Goal: Task Accomplishment & Management: Use online tool/utility

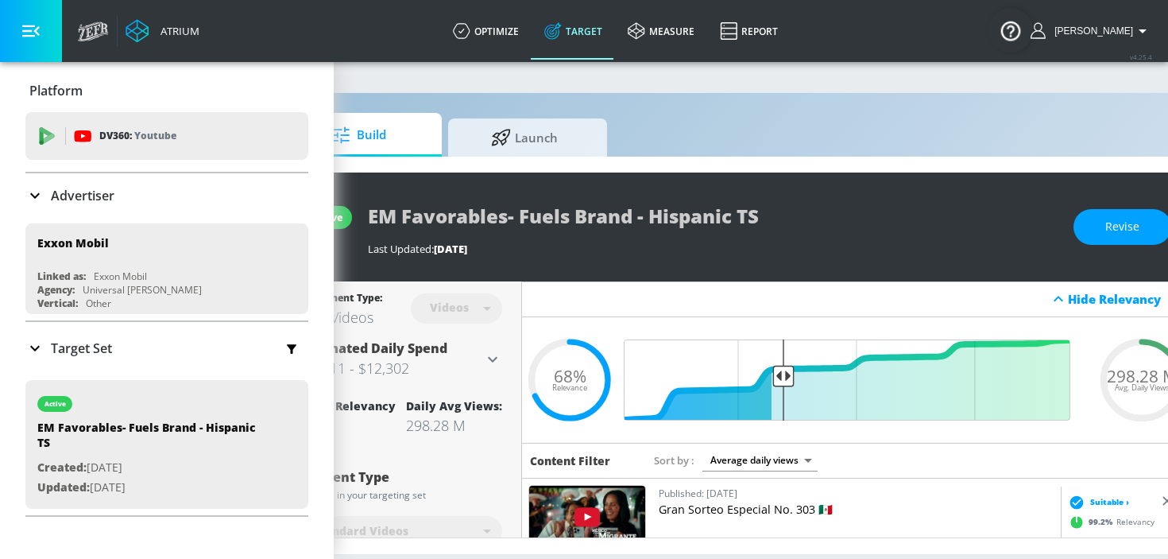
scroll to position [0, 170]
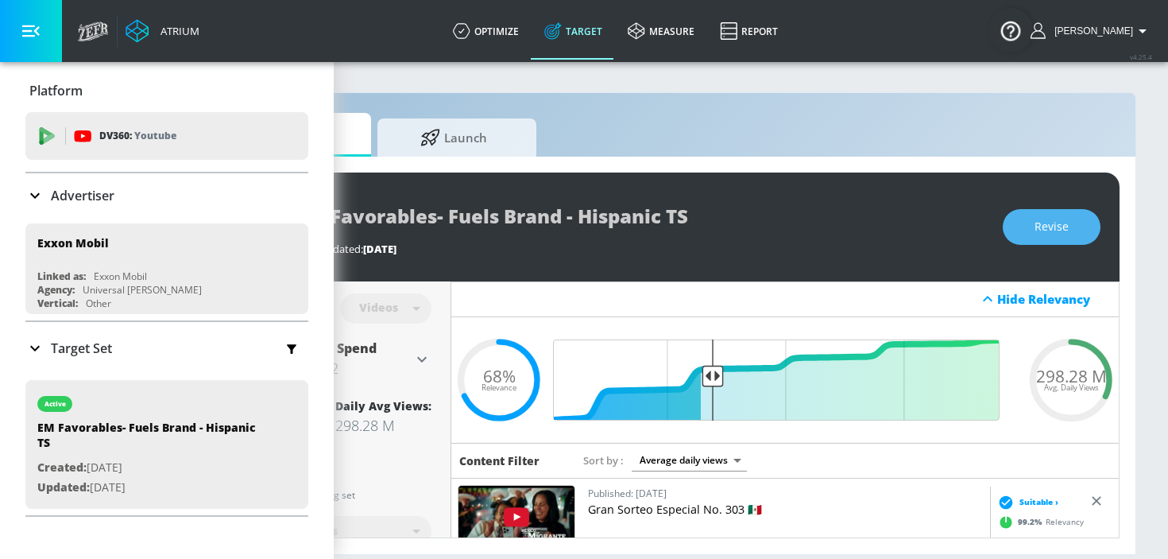
click at [1039, 226] on span "Revise" at bounding box center [1052, 227] width 34 height 20
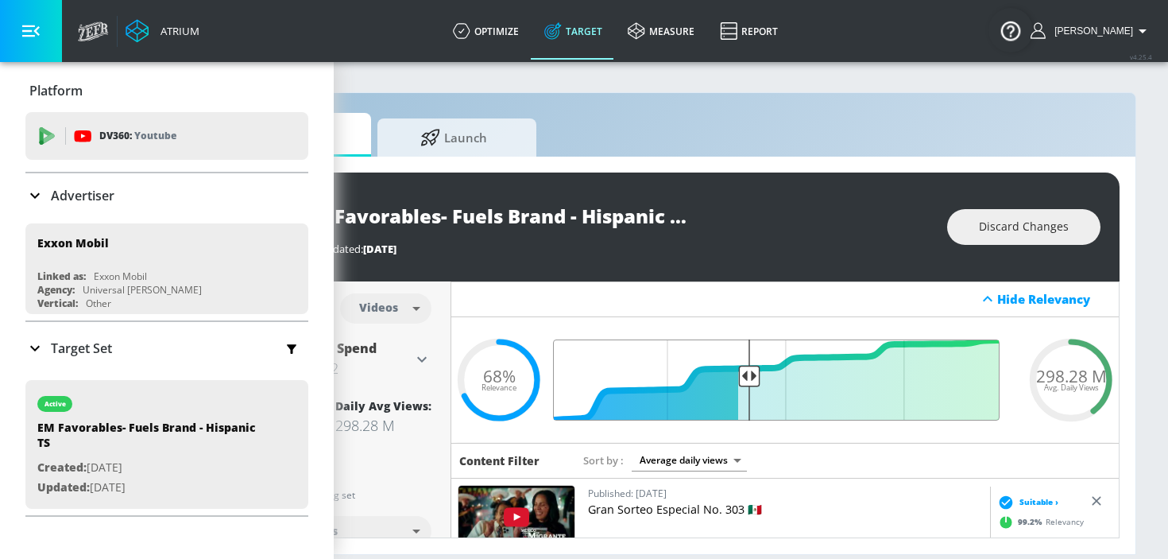
drag, startPoint x: 711, startPoint y: 377, endPoint x: 747, endPoint y: 377, distance: 35.8
click at [747, 377] on input "Final Threshold" at bounding box center [785, 379] width 445 height 81
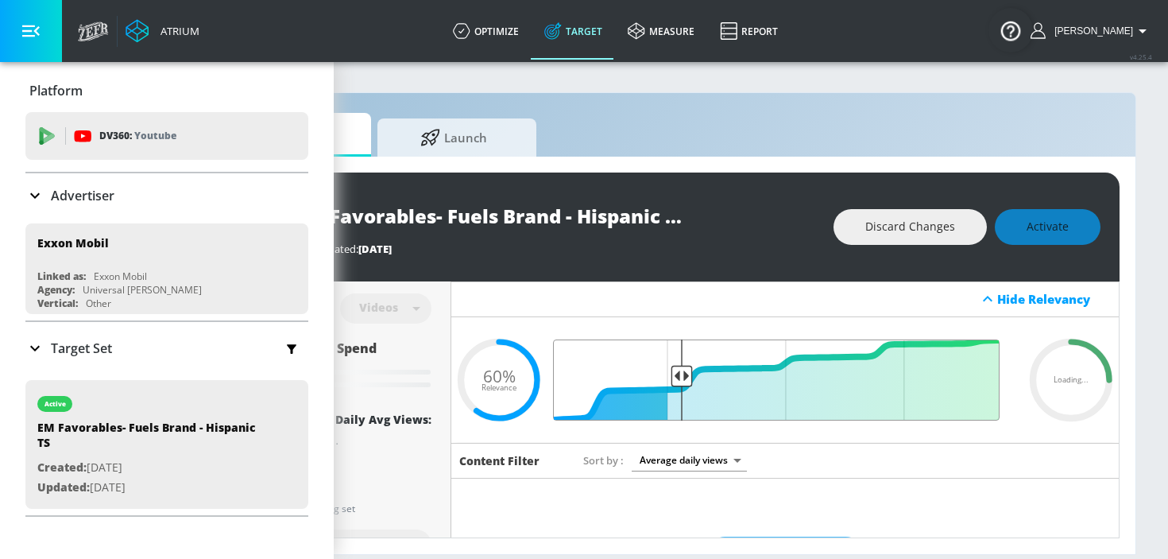
drag, startPoint x: 747, startPoint y: 377, endPoint x: 683, endPoint y: 373, distance: 64.5
click at [683, 373] on input "Final Threshold" at bounding box center [785, 379] width 445 height 81
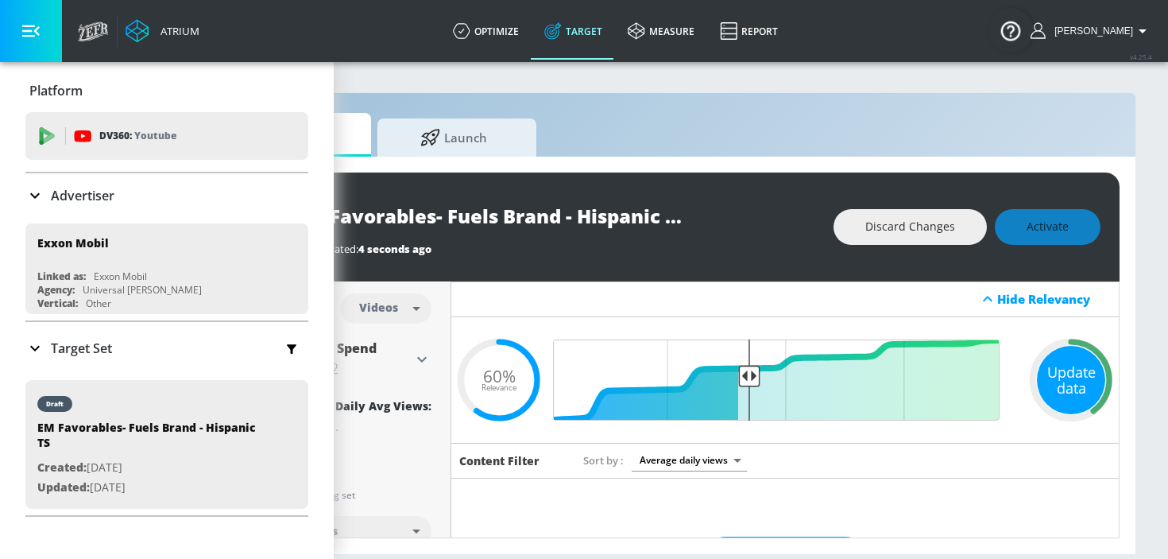
click at [1070, 401] on div "Update data" at bounding box center [1071, 380] width 68 height 68
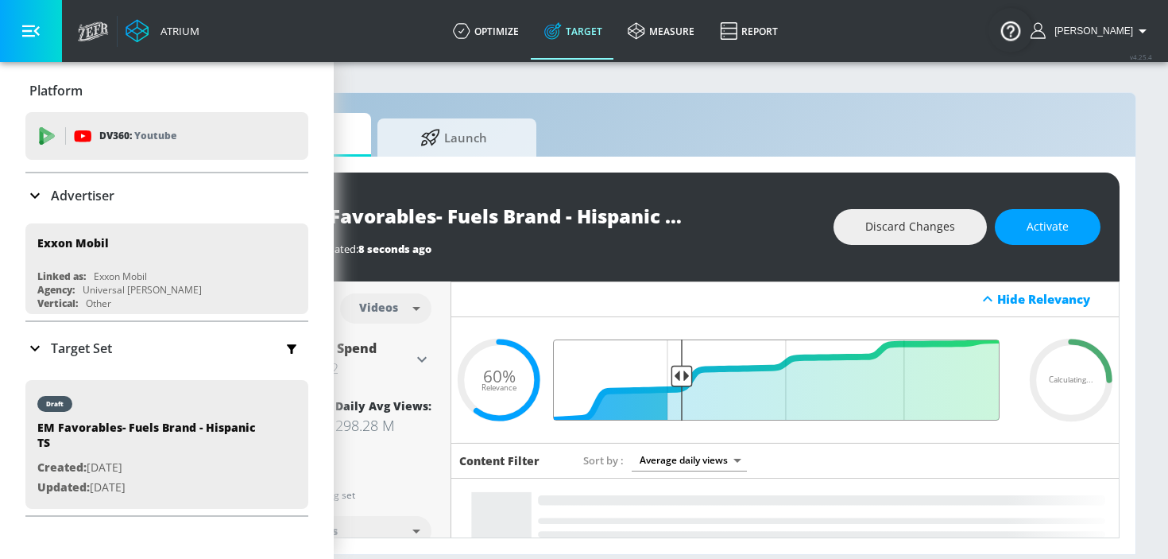
drag, startPoint x: 748, startPoint y: 384, endPoint x: 683, endPoint y: 380, distance: 64.5
type input "0.75"
click at [683, 380] on input "Final Threshold" at bounding box center [785, 379] width 445 height 81
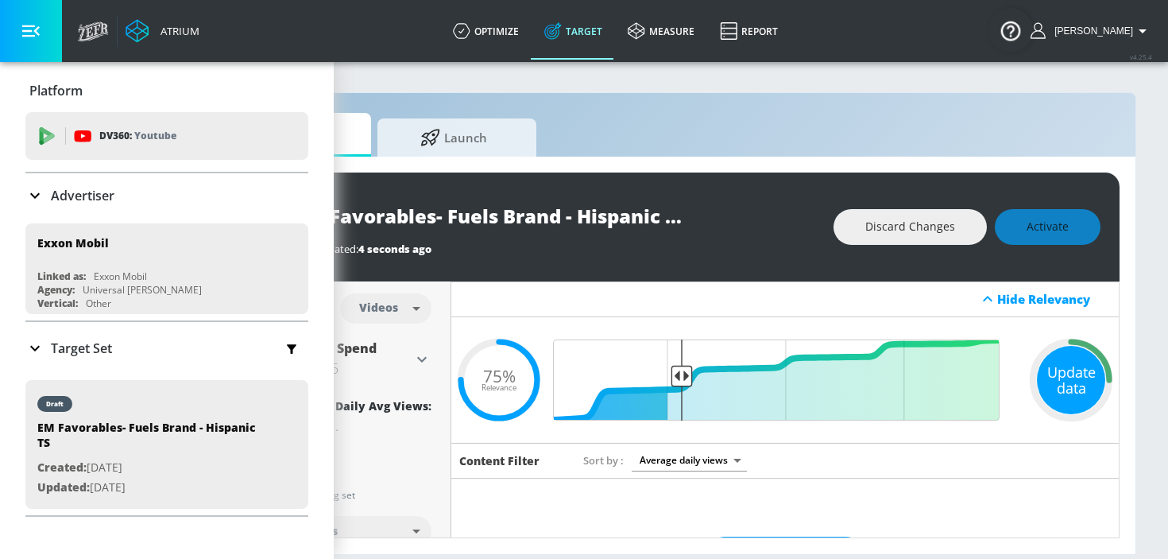
click at [1079, 377] on div "Update data" at bounding box center [1071, 380] width 68 height 68
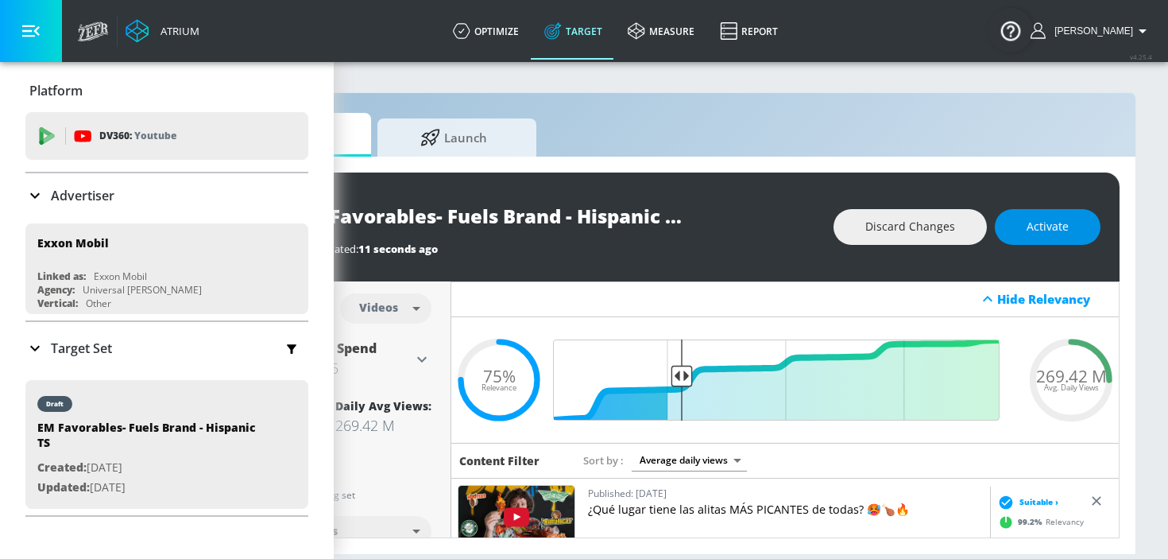
click at [1033, 234] on span "Activate" at bounding box center [1048, 227] width 42 height 20
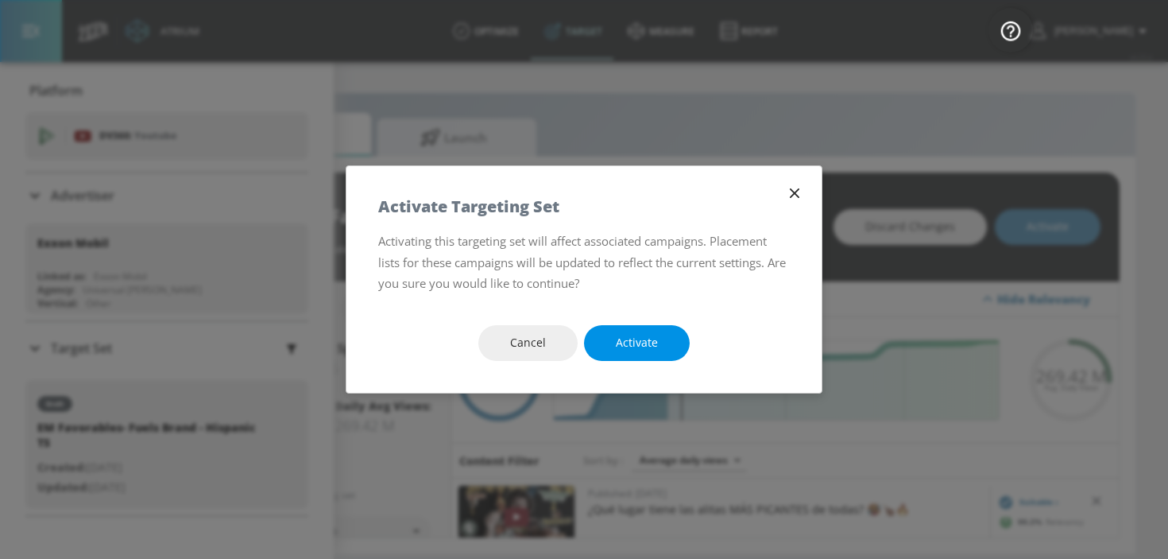
click at [657, 340] on button "Activate" at bounding box center [637, 343] width 106 height 36
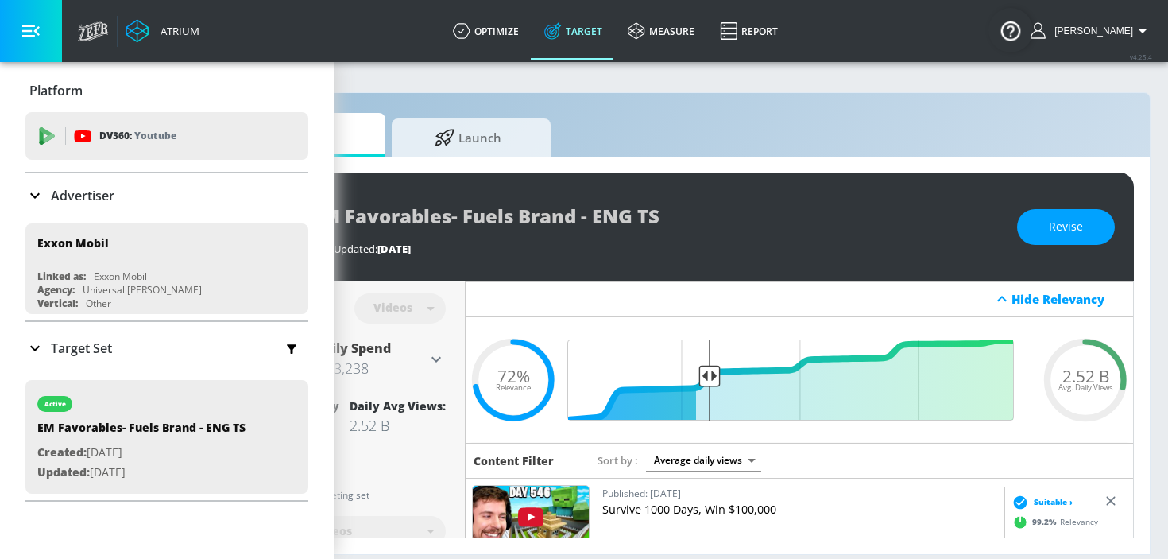
scroll to position [0, 170]
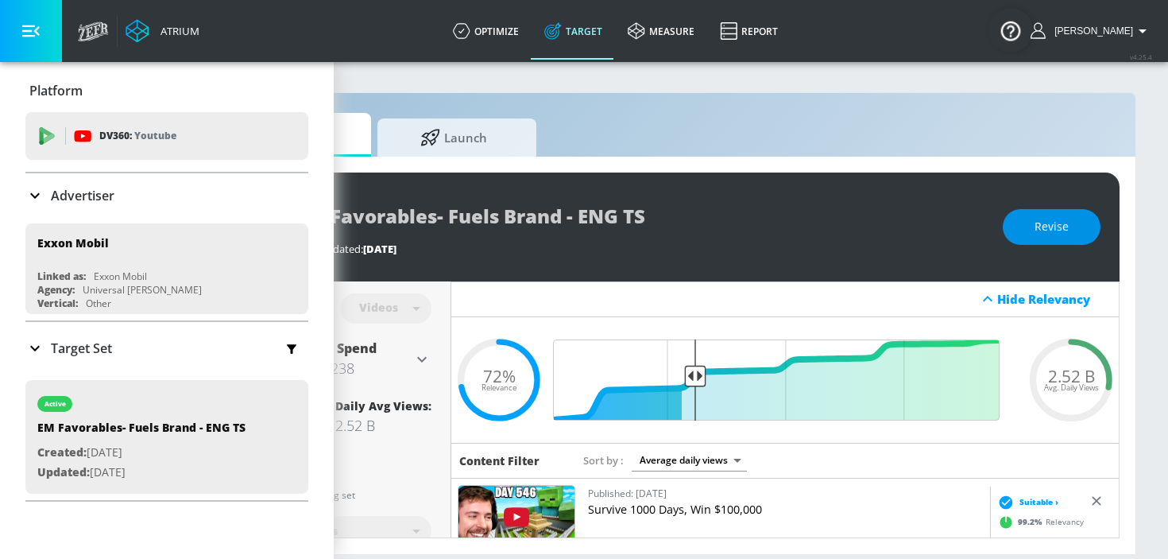
click at [1026, 234] on button "Revise" at bounding box center [1052, 227] width 98 height 36
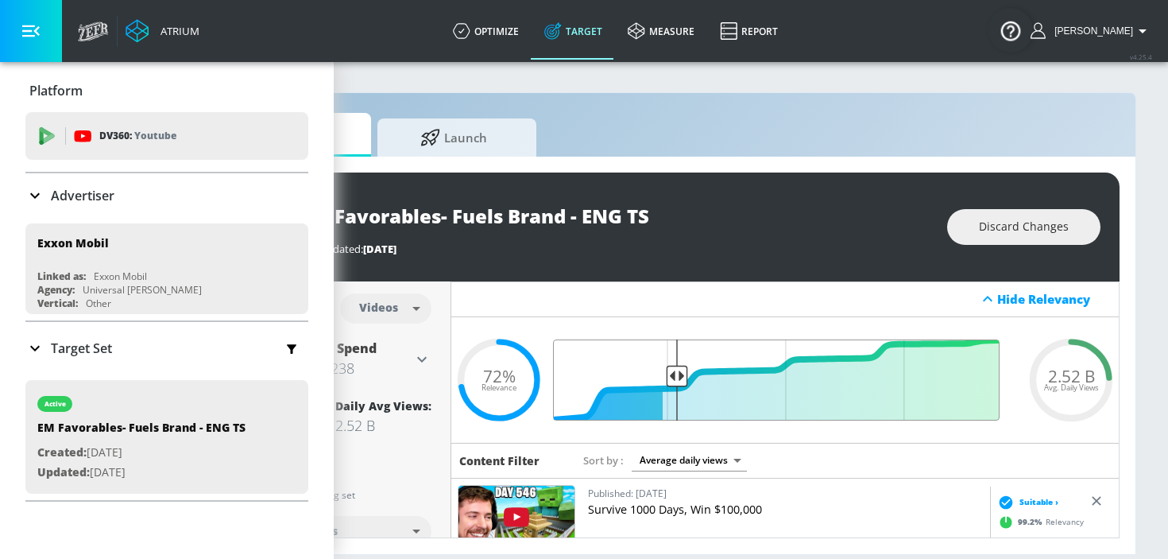
drag, startPoint x: 691, startPoint y: 378, endPoint x: 675, endPoint y: 378, distance: 15.9
click at [675, 378] on input "Final Threshold" at bounding box center [785, 379] width 445 height 81
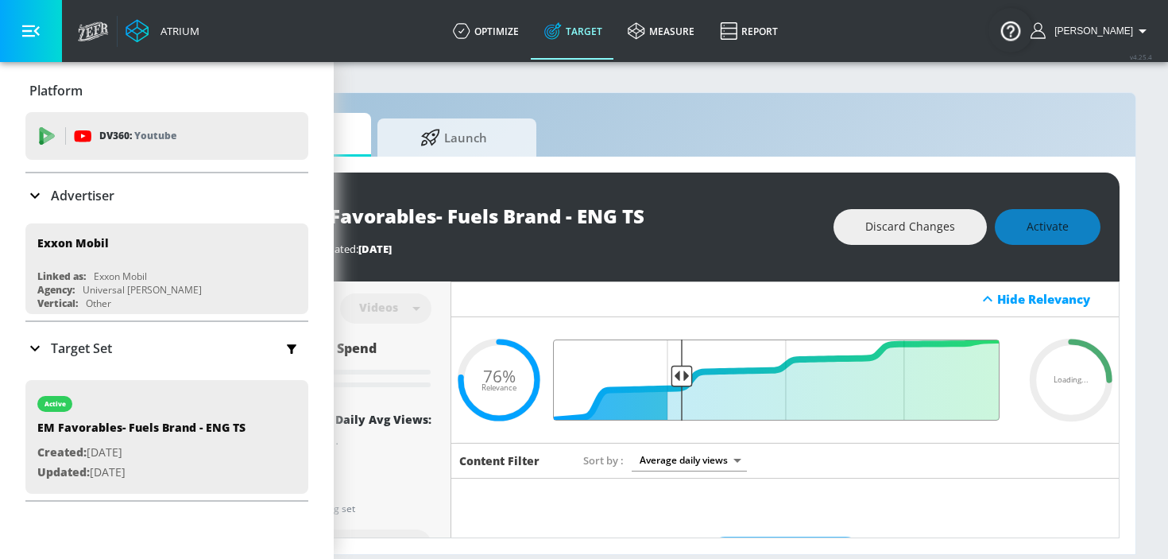
click at [683, 377] on input "Final Threshold" at bounding box center [785, 379] width 445 height 81
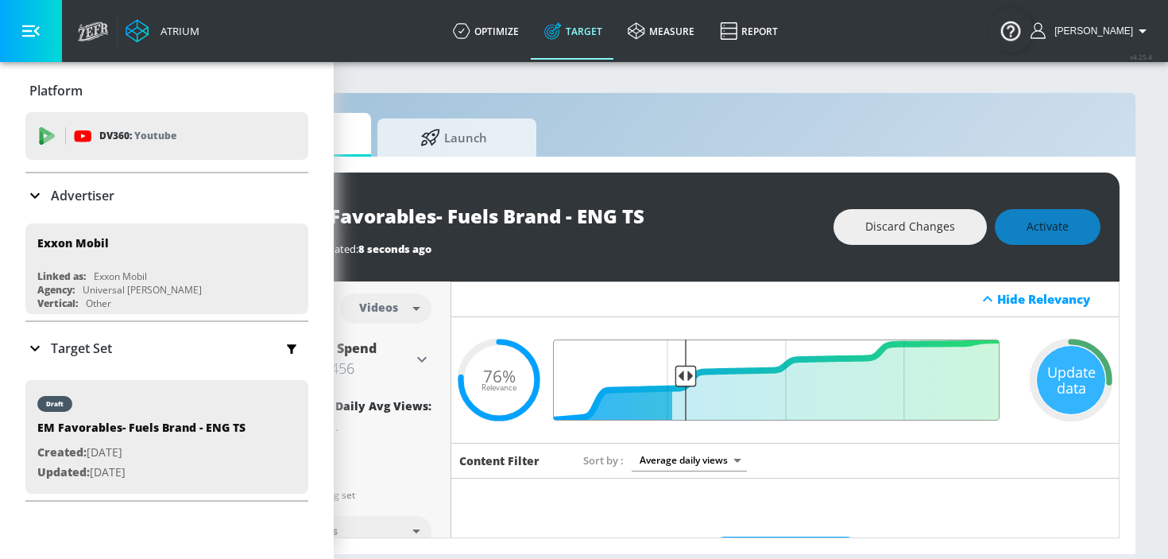
type input "0.74"
click at [687, 377] on input "Final Threshold" at bounding box center [785, 379] width 445 height 81
click at [1074, 377] on div "Update data" at bounding box center [1071, 380] width 68 height 68
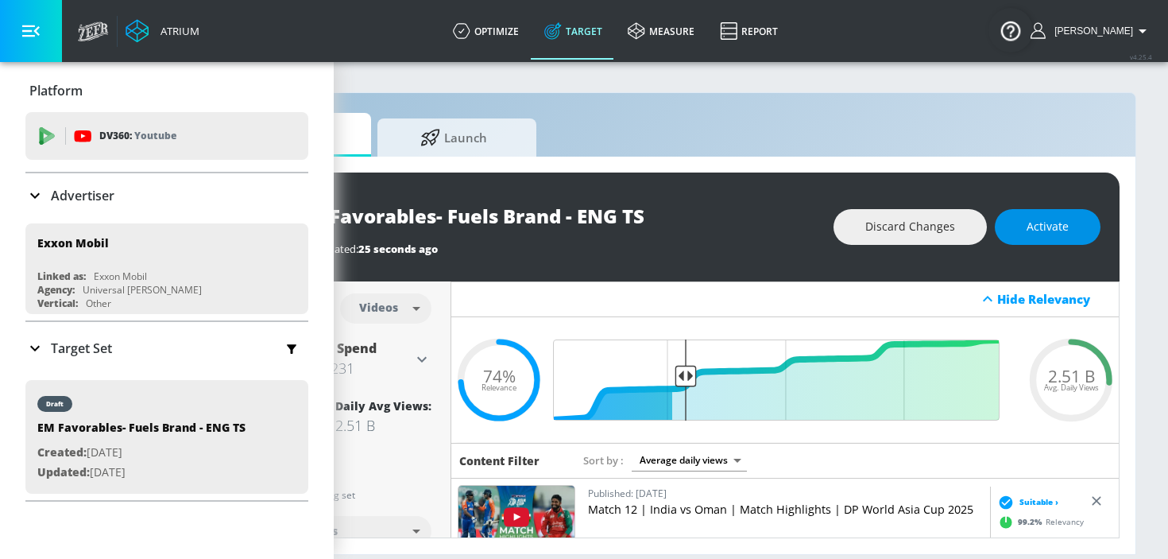
click at [1053, 236] on span "Activate" at bounding box center [1048, 227] width 42 height 20
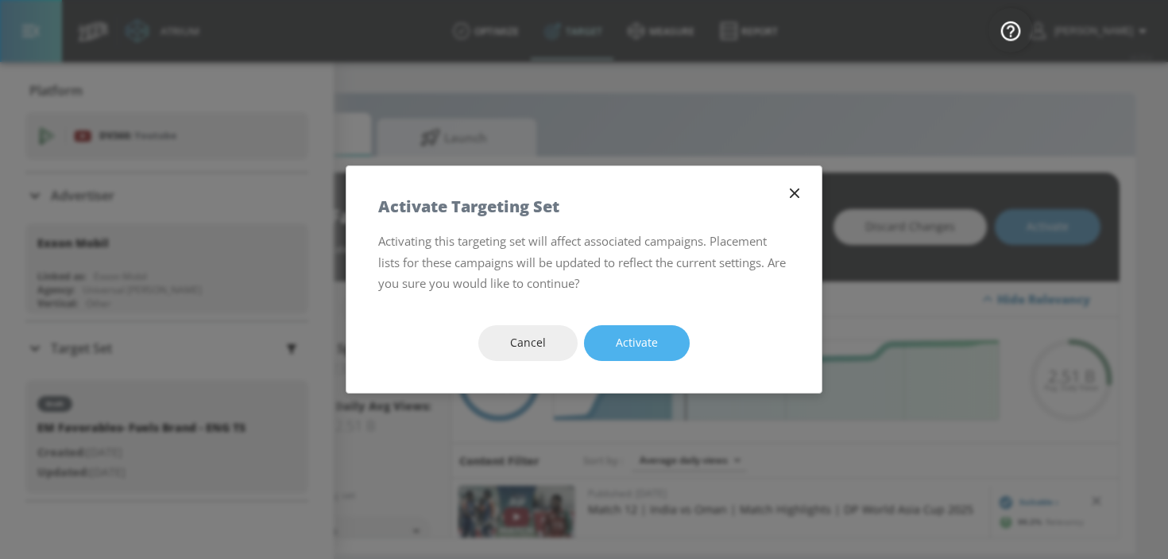
click at [648, 341] on span "Activate" at bounding box center [637, 343] width 42 height 20
